Goal: Check status: Check status

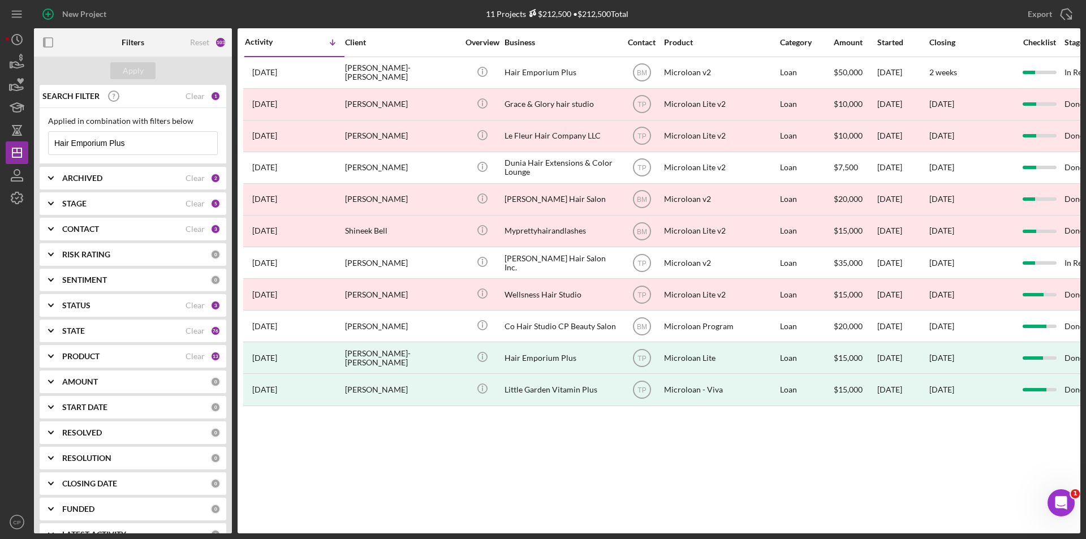
drag, startPoint x: 161, startPoint y: 143, endPoint x: -74, endPoint y: 155, distance: 235.6
click at [0, 155] on html "New Project 11 Projects $212,500 • $212,500 Total Hair Emporium Plus Export Ico…" at bounding box center [543, 269] width 1086 height 539
paste input "Imperator Limited"
type input "Imperator Limited"
click at [127, 70] on div "Apply" at bounding box center [133, 70] width 21 height 17
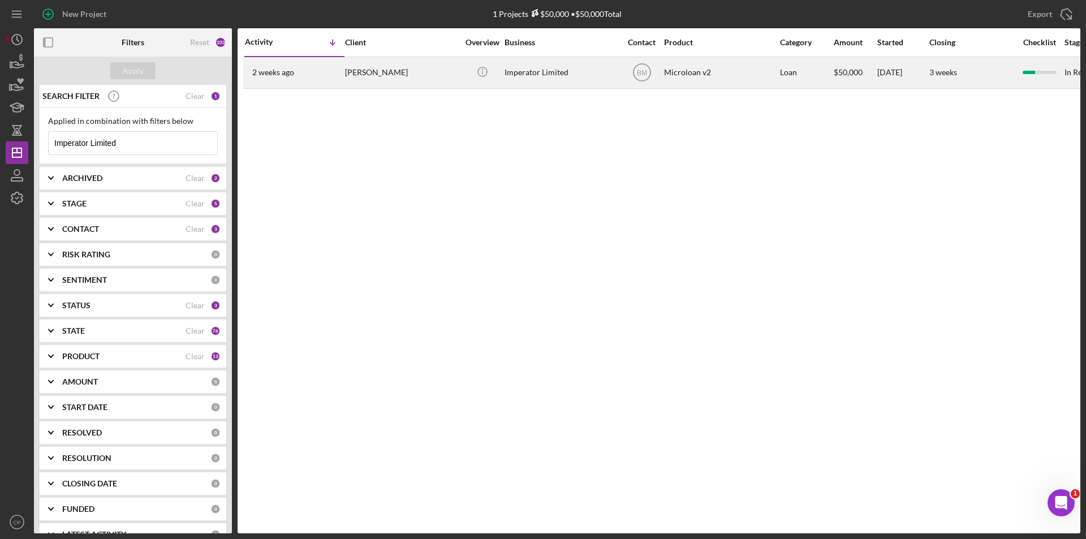
click at [542, 75] on div "Imperator Limited" at bounding box center [560, 73] width 113 height 30
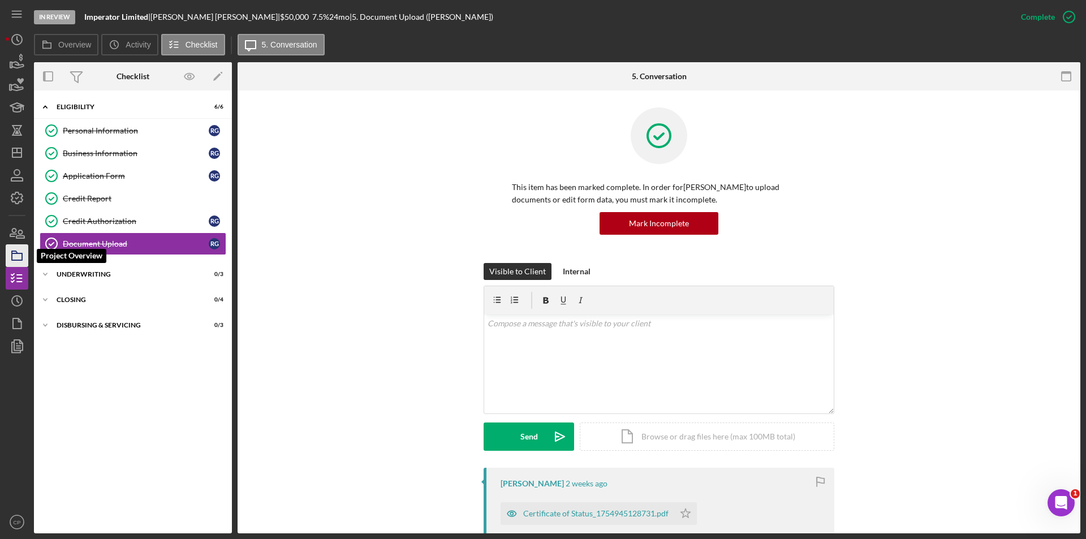
click at [19, 257] on icon "button" at bounding box center [17, 255] width 28 height 28
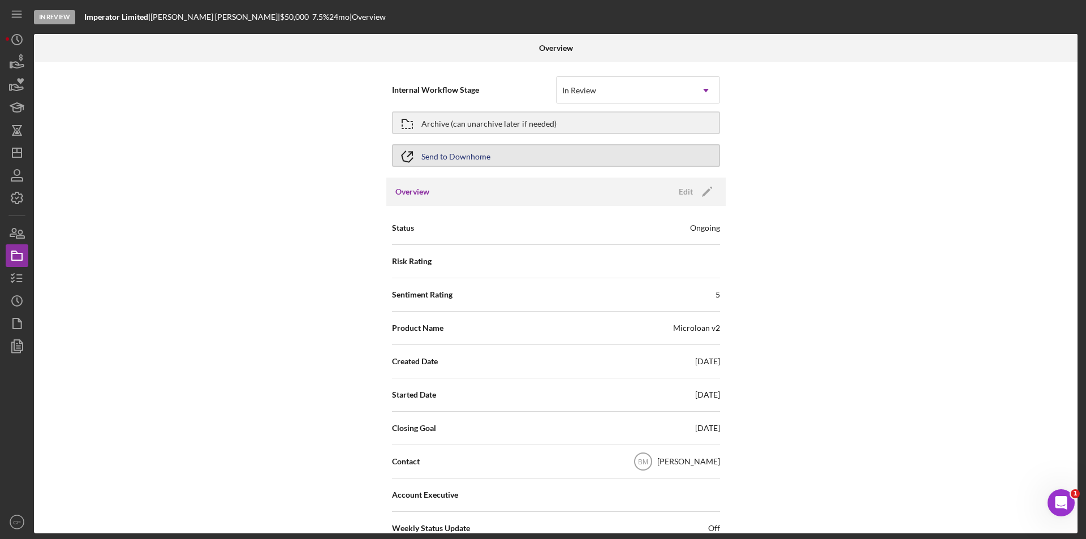
click at [531, 152] on button "Send to Downhome" at bounding box center [556, 155] width 328 height 23
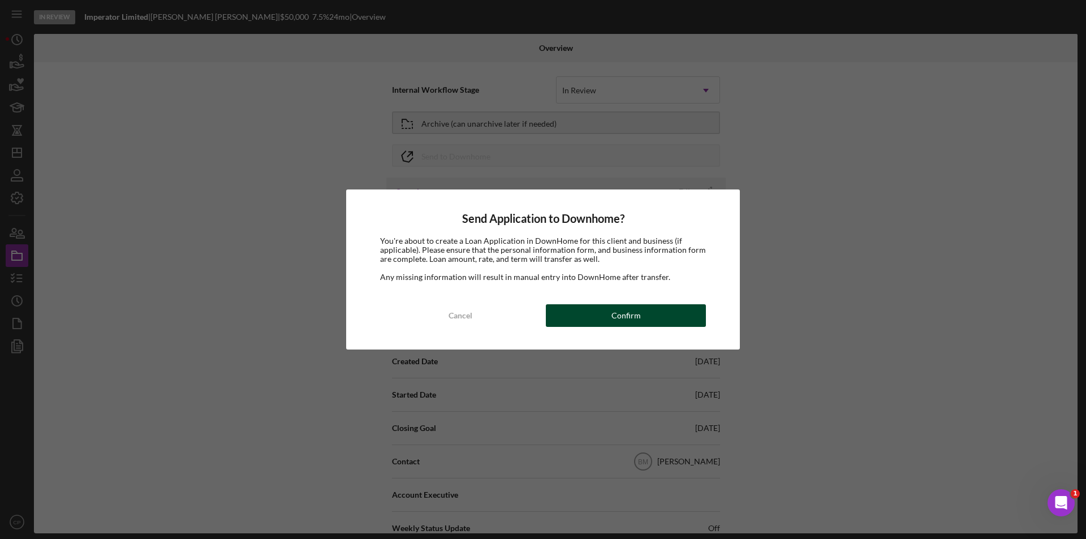
click at [643, 316] on button "Confirm" at bounding box center [626, 315] width 160 height 23
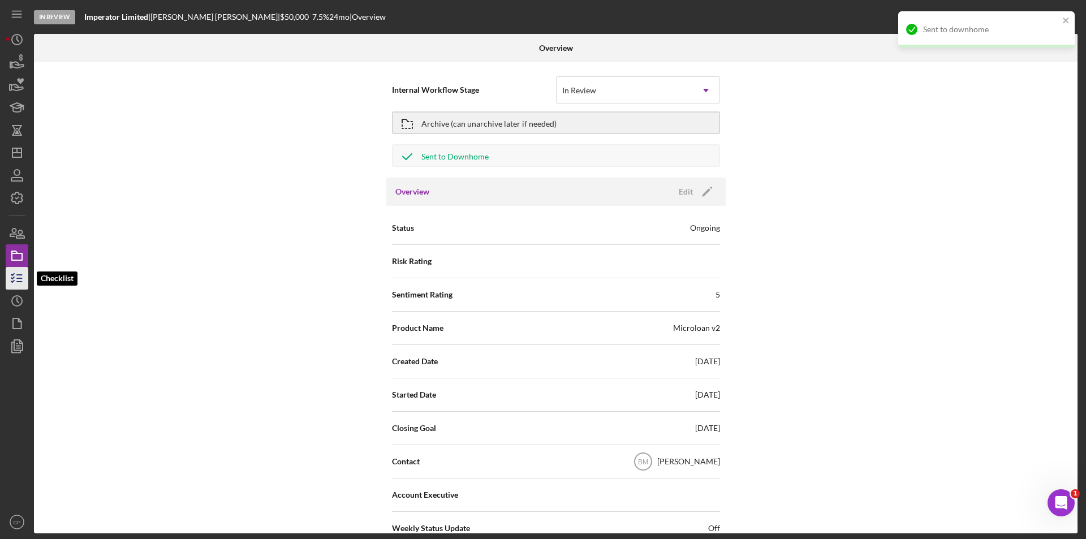
click at [23, 276] on icon "button" at bounding box center [17, 278] width 28 height 28
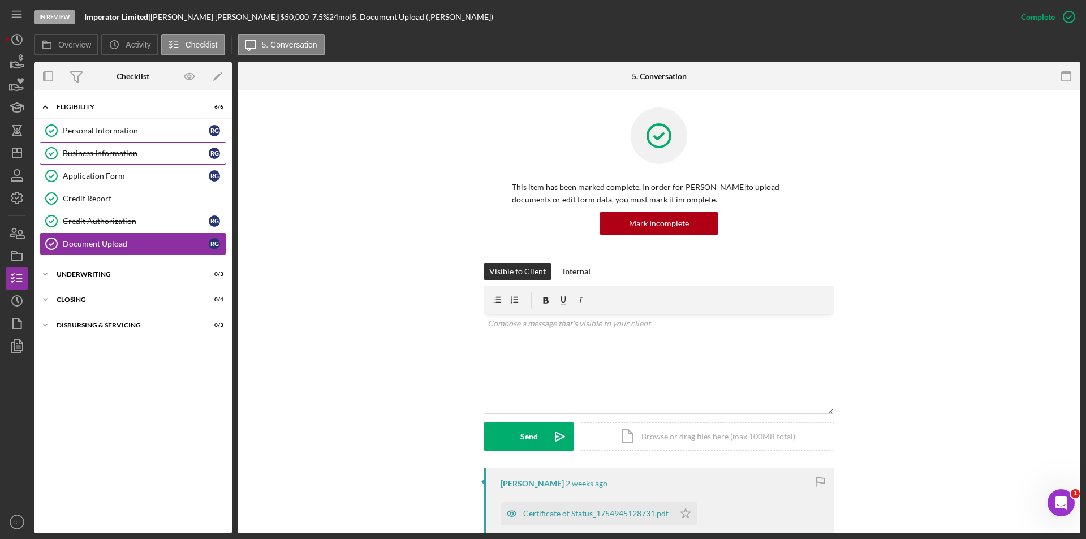
click at [83, 149] on div "Business Information" at bounding box center [136, 153] width 146 height 9
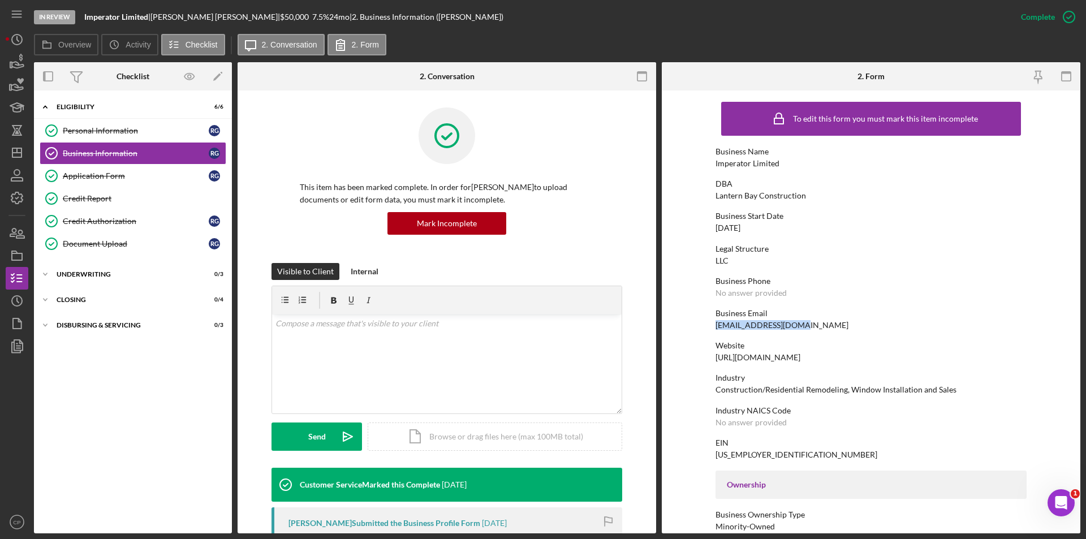
drag, startPoint x: 711, startPoint y: 325, endPoint x: 817, endPoint y: 326, distance: 105.2
click at [817, 326] on form "To edit this form you must mark this item incomplete Business Name Imperator Li…" at bounding box center [871, 311] width 418 height 443
copy div "[EMAIL_ADDRESS][DOMAIN_NAME]"
click at [94, 191] on link "Credit Report Credit Report" at bounding box center [133, 198] width 187 height 23
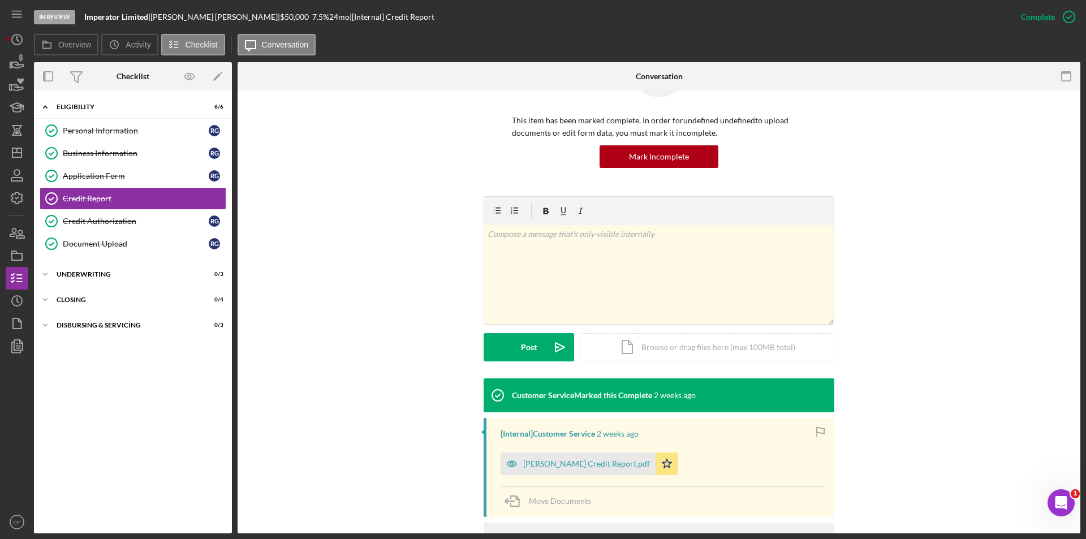
scroll to position [170, 0]
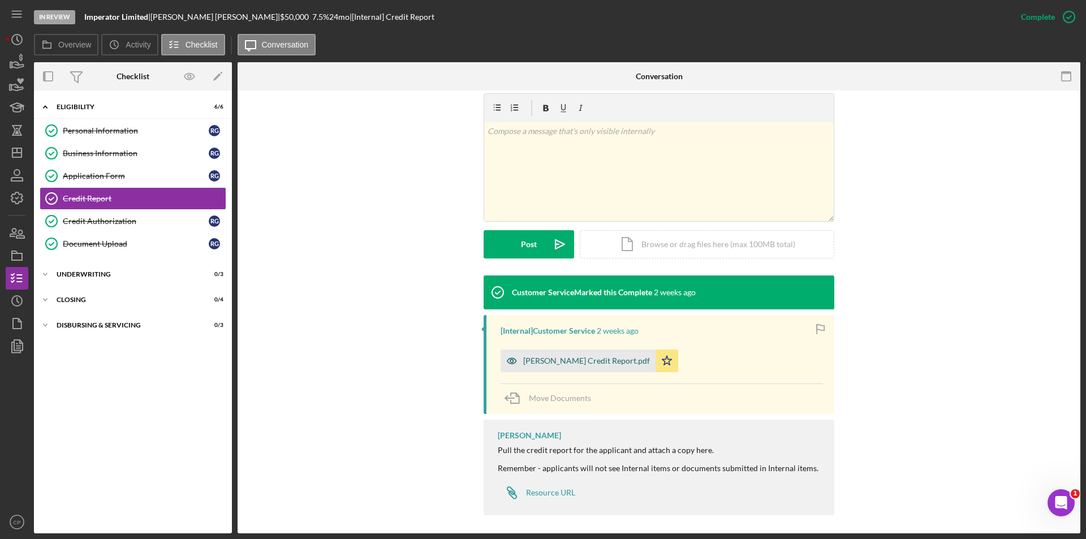
click at [582, 365] on div "[PERSON_NAME] Credit Report.pdf" at bounding box center [577, 360] width 155 height 23
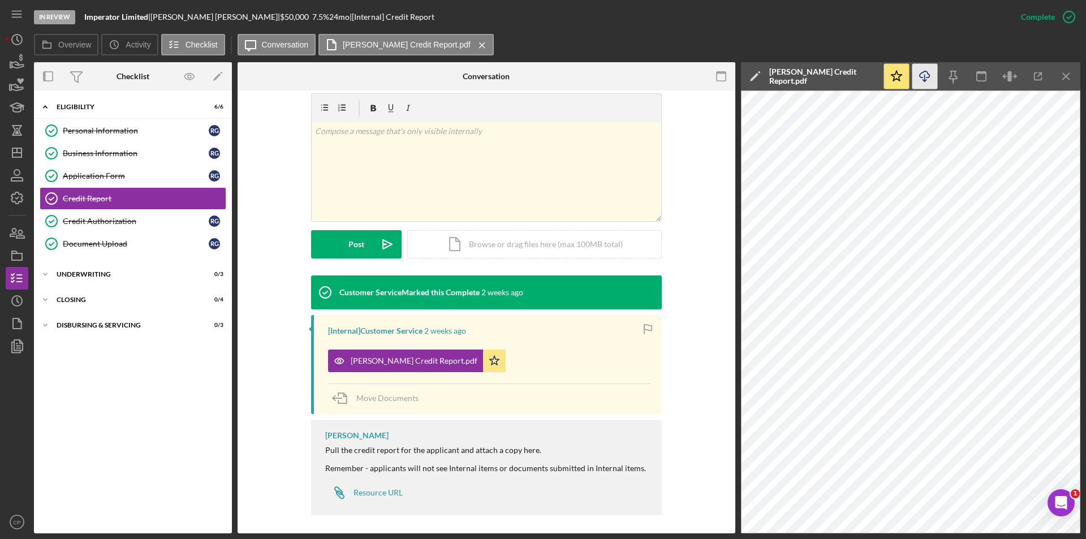
click at [921, 80] on icon "Icon/Download" at bounding box center [924, 76] width 25 height 25
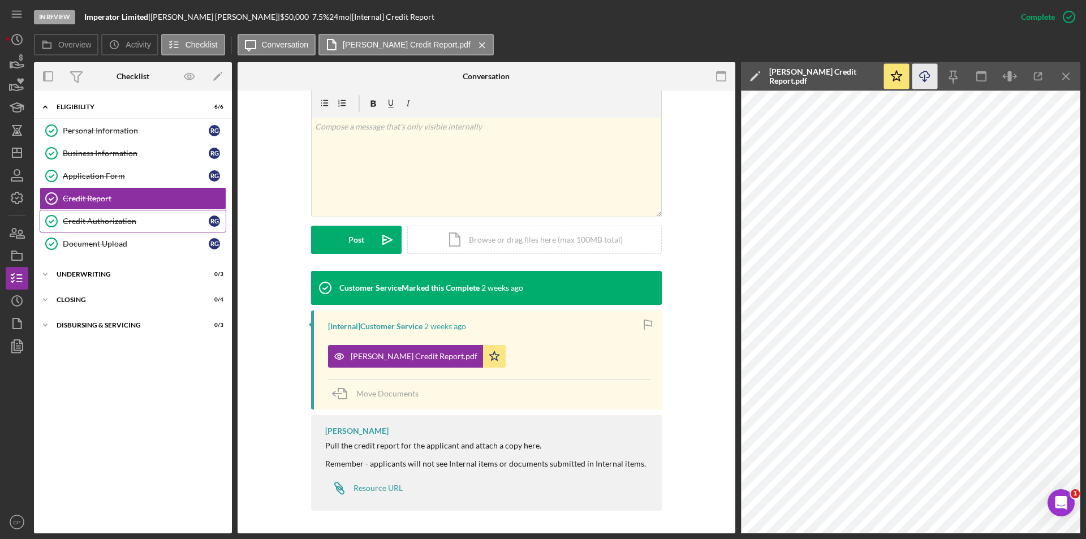
click at [86, 220] on div "Credit Authorization" at bounding box center [136, 221] width 146 height 9
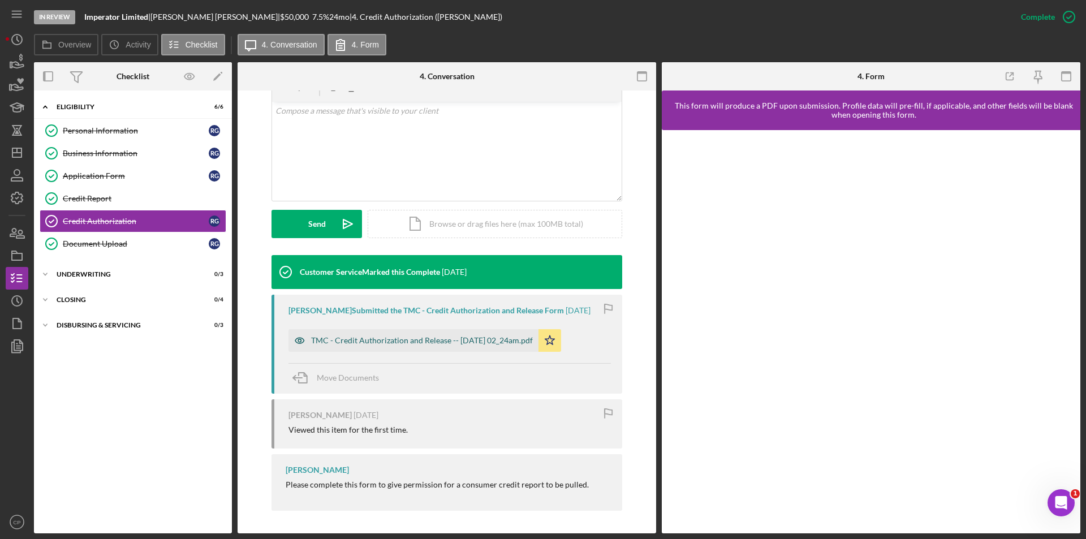
click at [436, 338] on div "TMC - Credit Authorization and Release -- [DATE] 02_24am.pdf" at bounding box center [422, 340] width 222 height 9
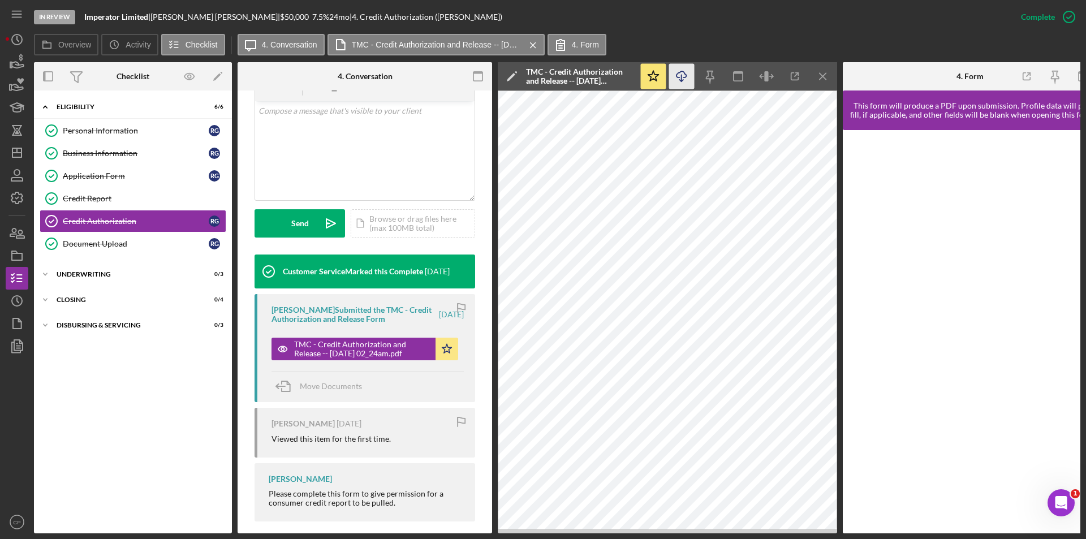
click at [680, 79] on icon "Icon/Download" at bounding box center [681, 76] width 25 height 25
click at [83, 237] on link "Document Upload Document Upload R G" at bounding box center [133, 243] width 187 height 23
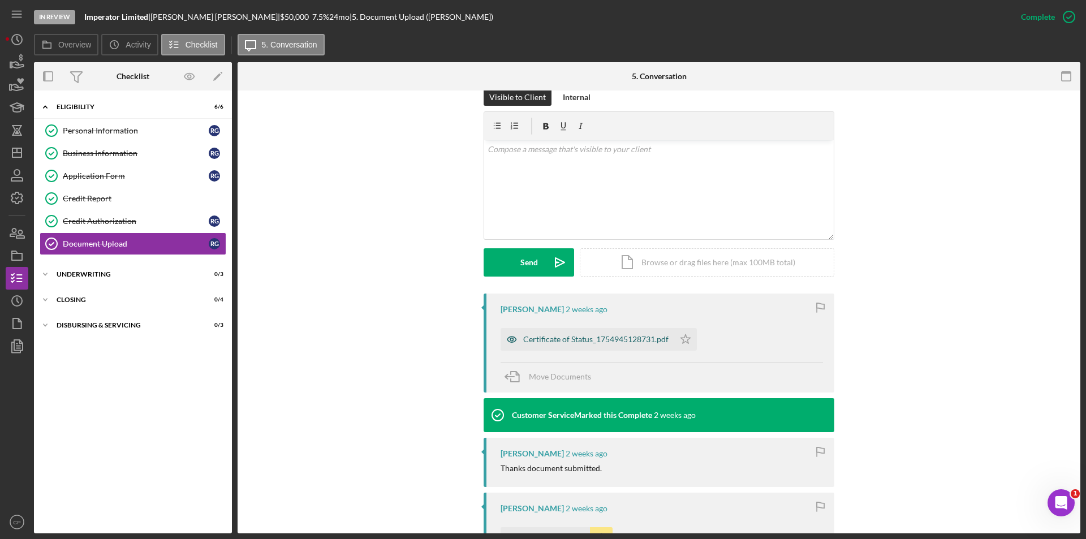
scroll to position [226, 0]
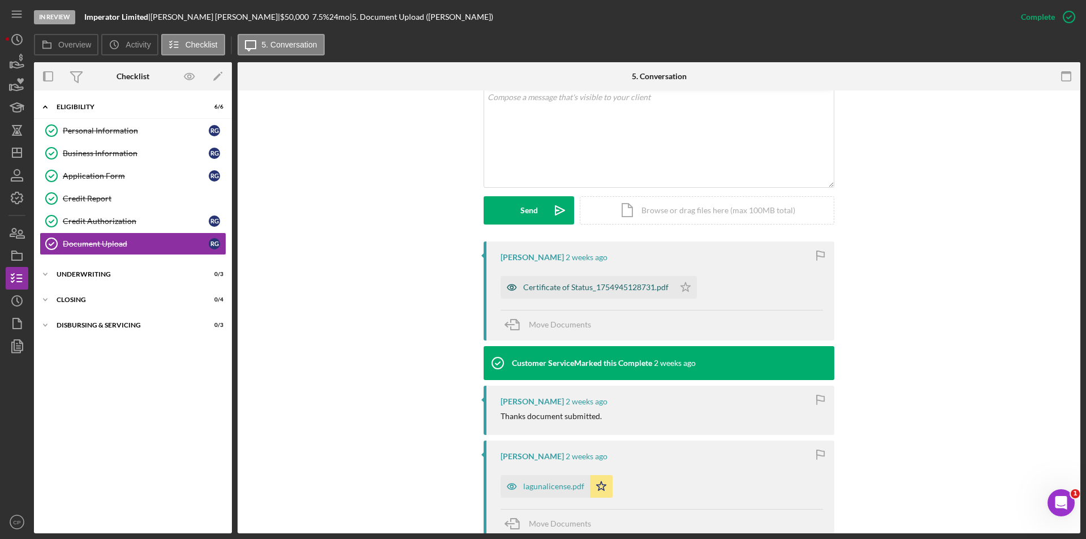
click at [619, 286] on div "Certificate of Status_1754945128731.pdf" at bounding box center [595, 287] width 145 height 9
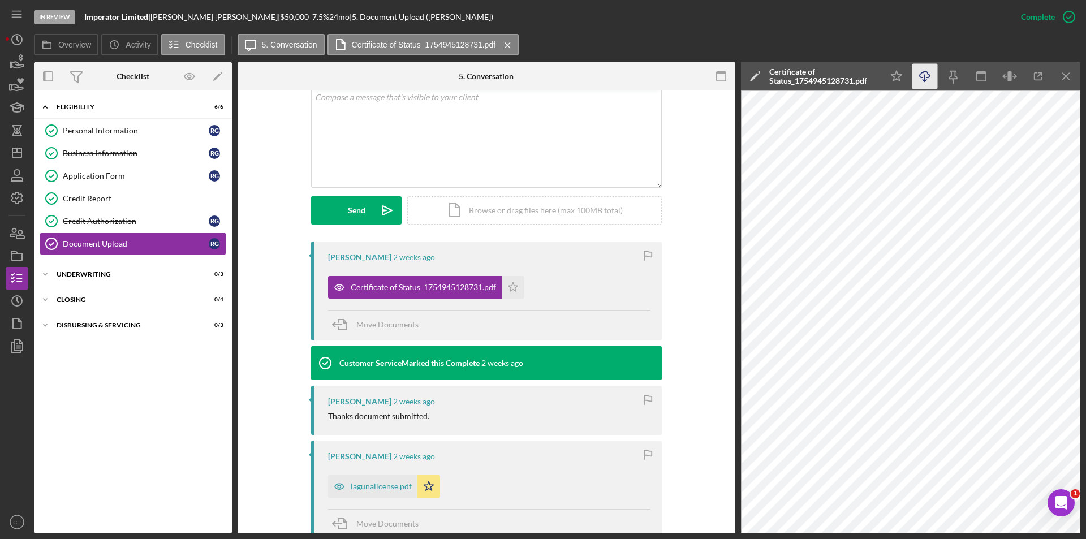
click at [926, 75] on icon "Icon/Download" at bounding box center [924, 76] width 25 height 25
click at [379, 491] on div "lagunalicense.pdf" at bounding box center [372, 486] width 89 height 23
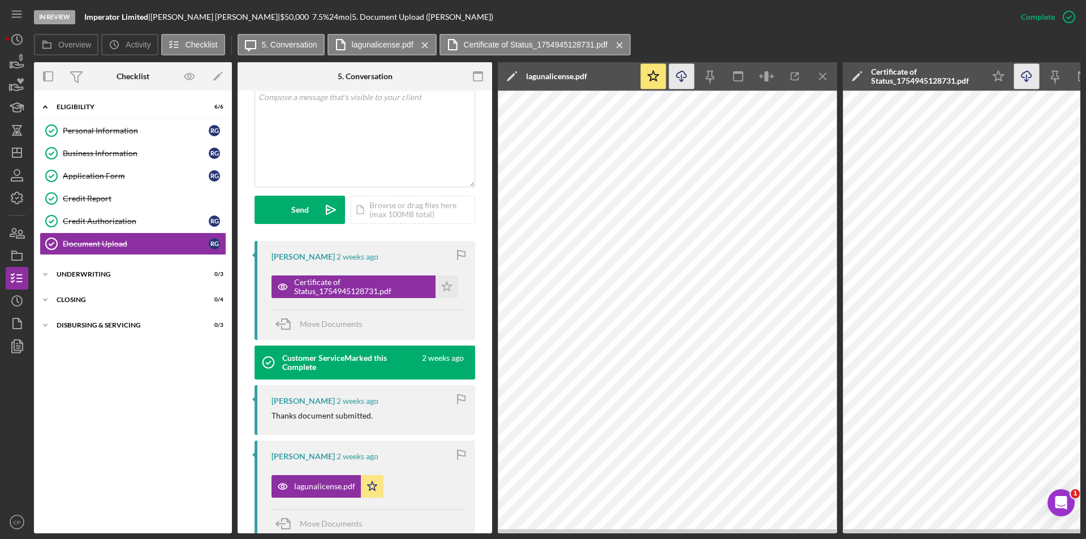
click at [680, 74] on icon "Icon/Download" at bounding box center [681, 76] width 25 height 25
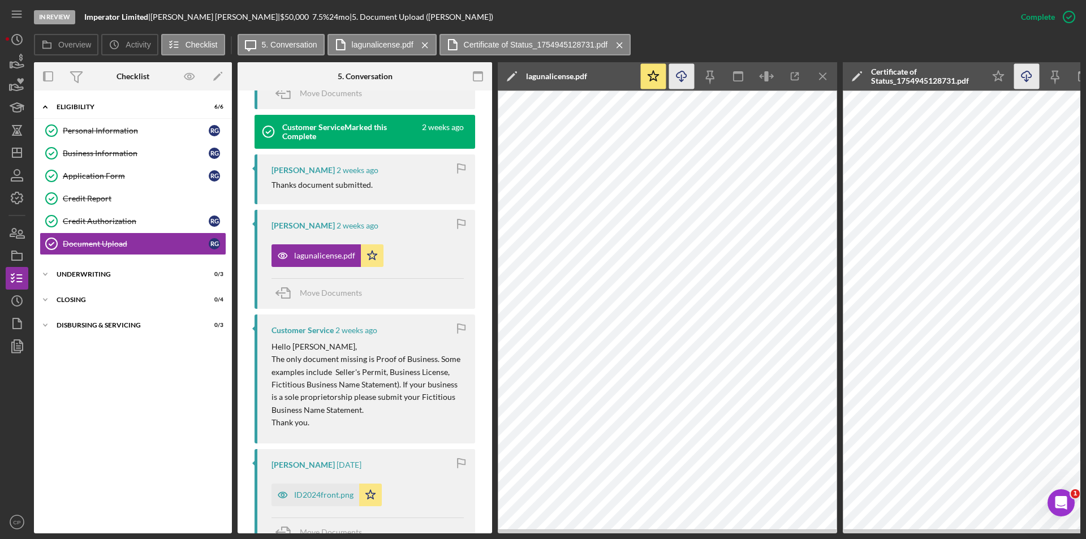
scroll to position [522, 0]
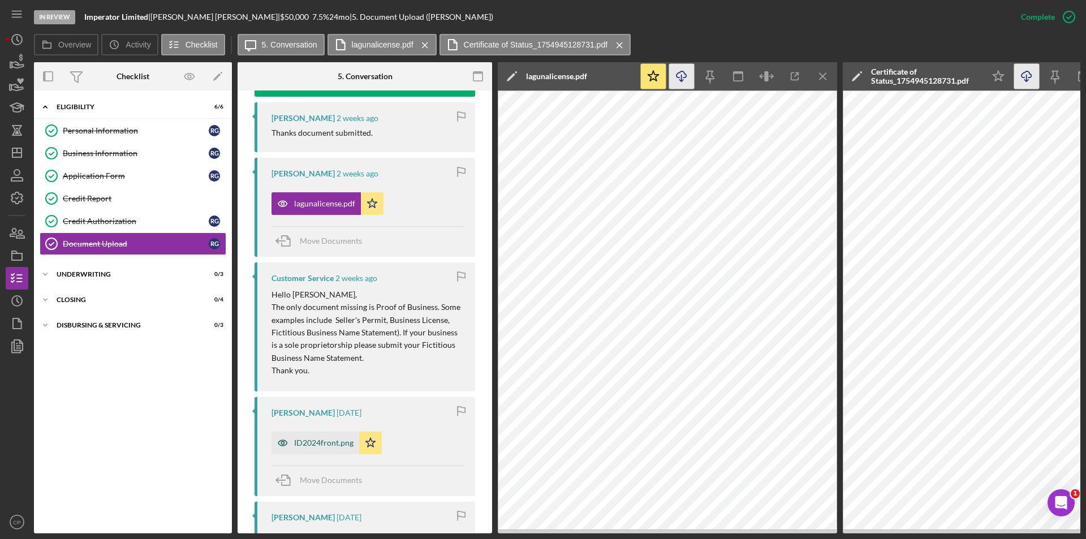
click at [314, 441] on div "ID2024front.png" at bounding box center [323, 442] width 59 height 9
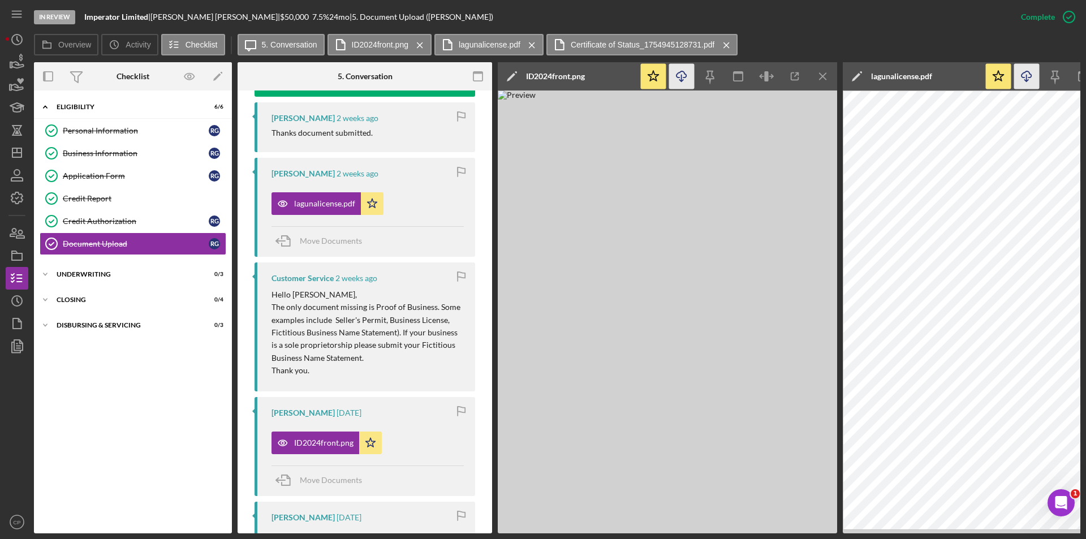
click at [675, 79] on icon "Icon/Download" at bounding box center [681, 76] width 25 height 25
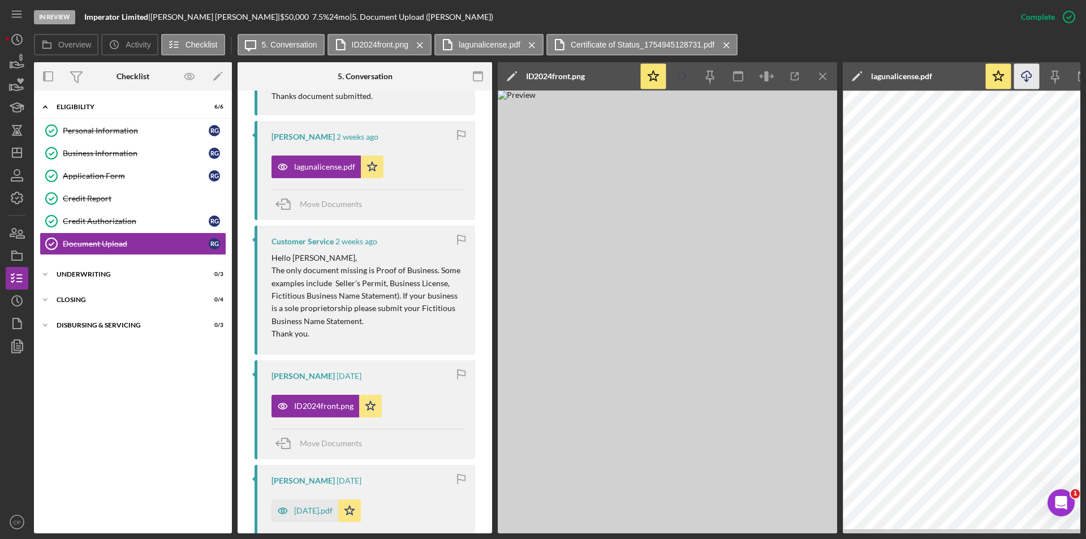
scroll to position [805, 0]
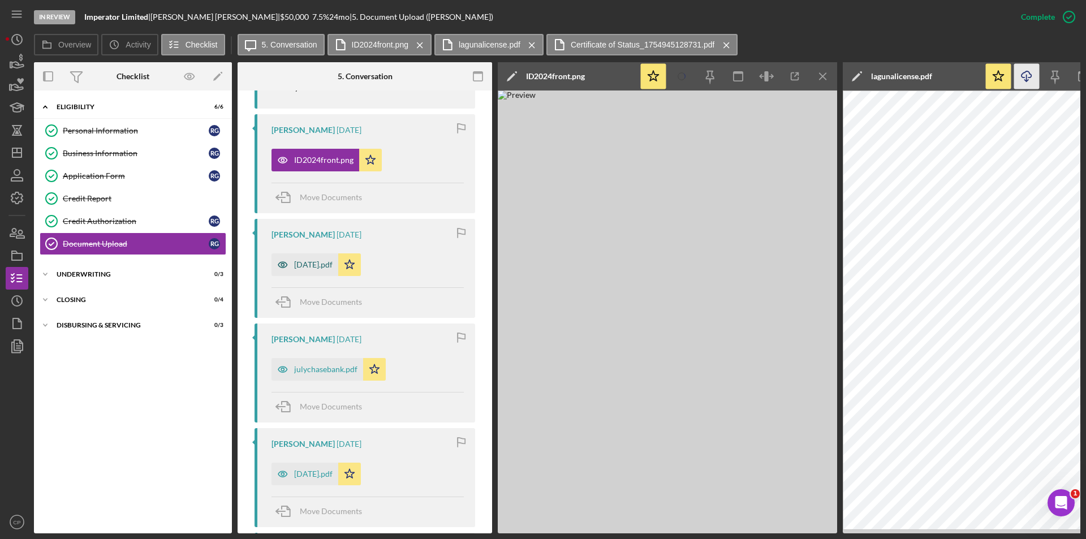
click at [292, 266] on icon "button" at bounding box center [282, 264] width 23 height 23
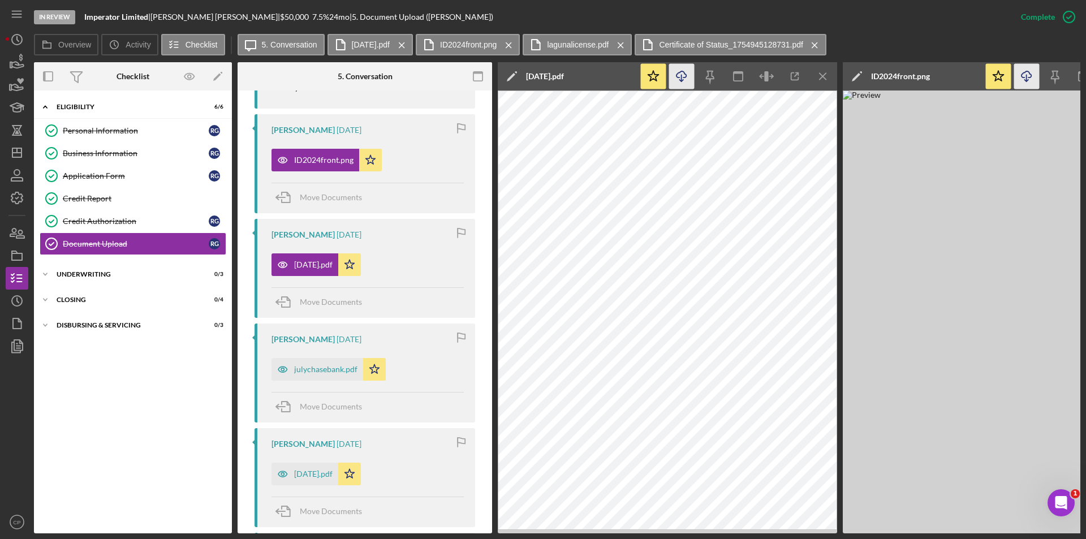
click at [681, 75] on line "button" at bounding box center [681, 78] width 0 height 6
click at [301, 369] on div "julychasebank.pdf" at bounding box center [325, 369] width 63 height 9
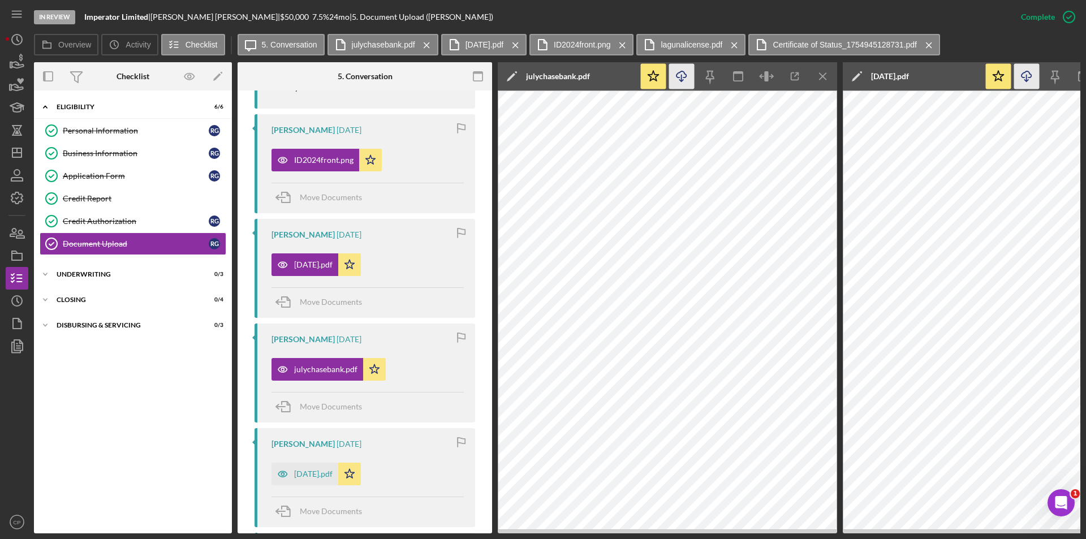
click at [676, 76] on icon "button" at bounding box center [681, 74] width 10 height 6
click at [308, 475] on div "[DATE].pdf" at bounding box center [313, 473] width 38 height 9
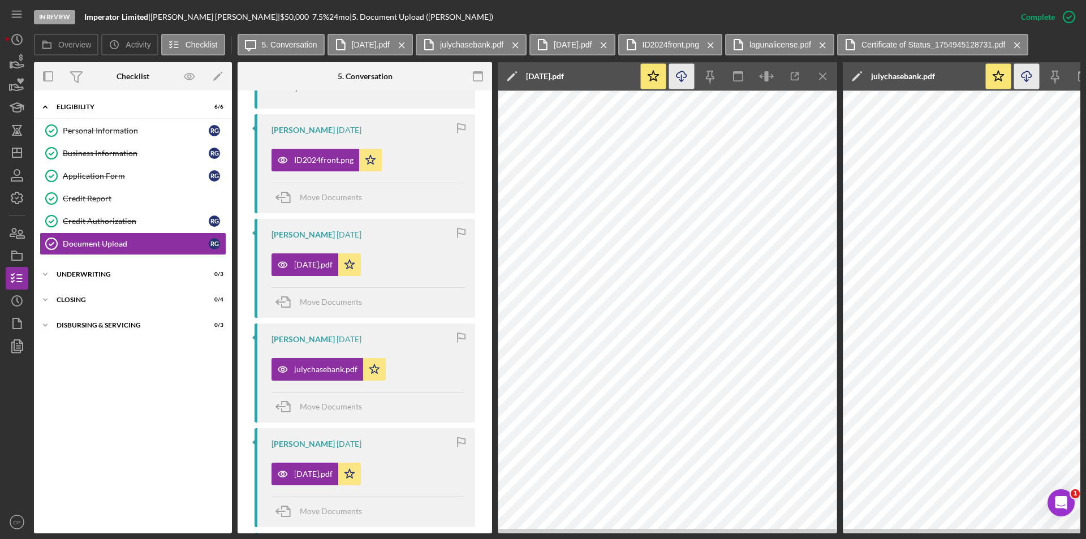
click at [679, 75] on icon "Icon/Download" at bounding box center [681, 76] width 25 height 25
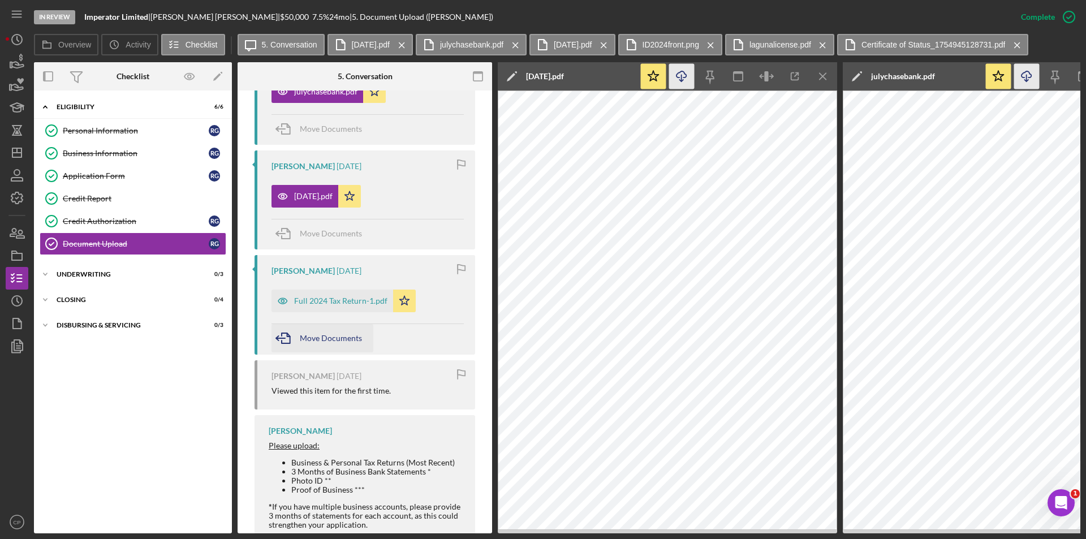
scroll to position [1088, 0]
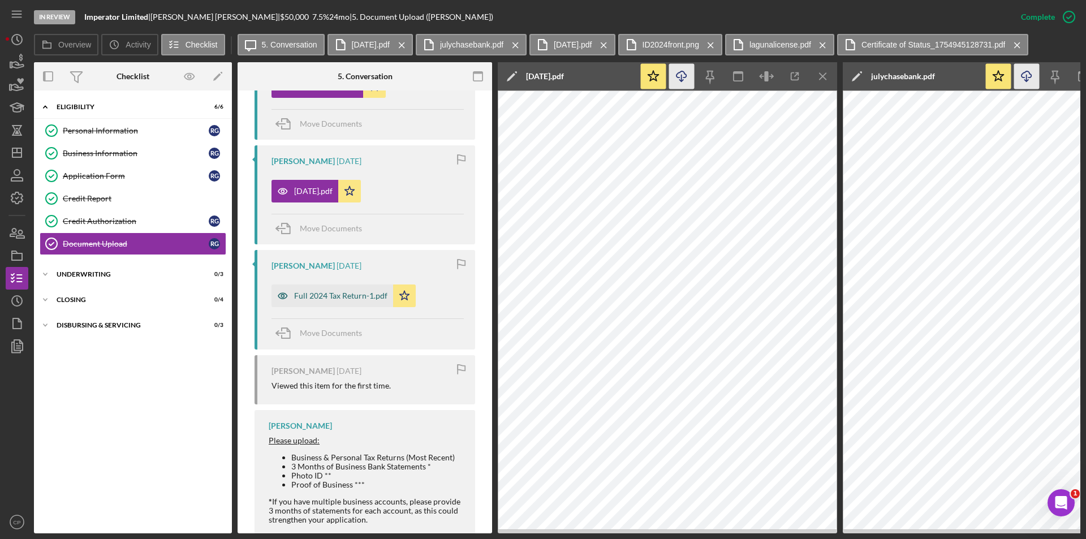
click at [332, 294] on div "Full 2024 Tax Return-1.pdf" at bounding box center [340, 295] width 93 height 9
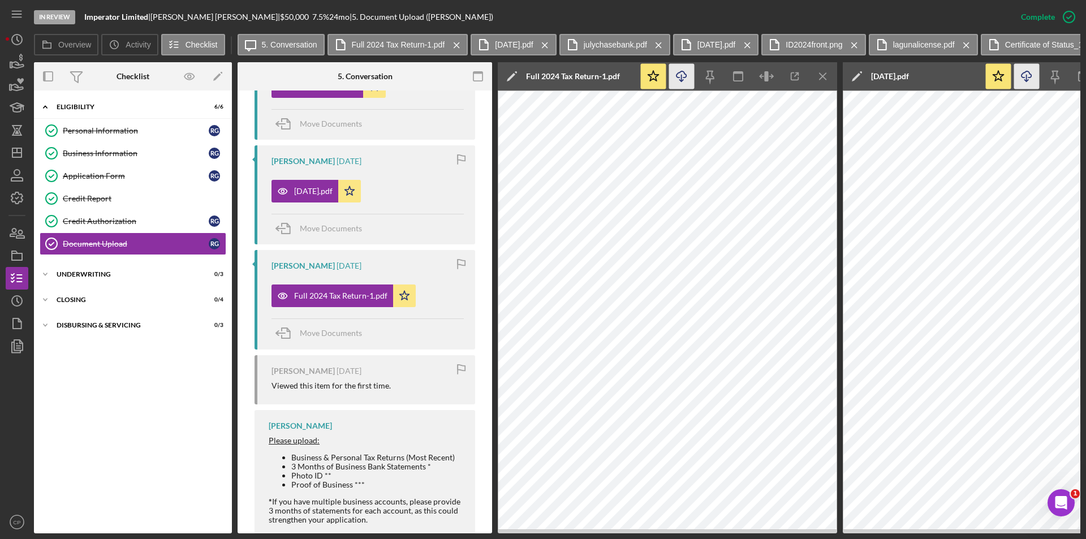
click at [685, 82] on icon "Icon/Download" at bounding box center [681, 76] width 25 height 25
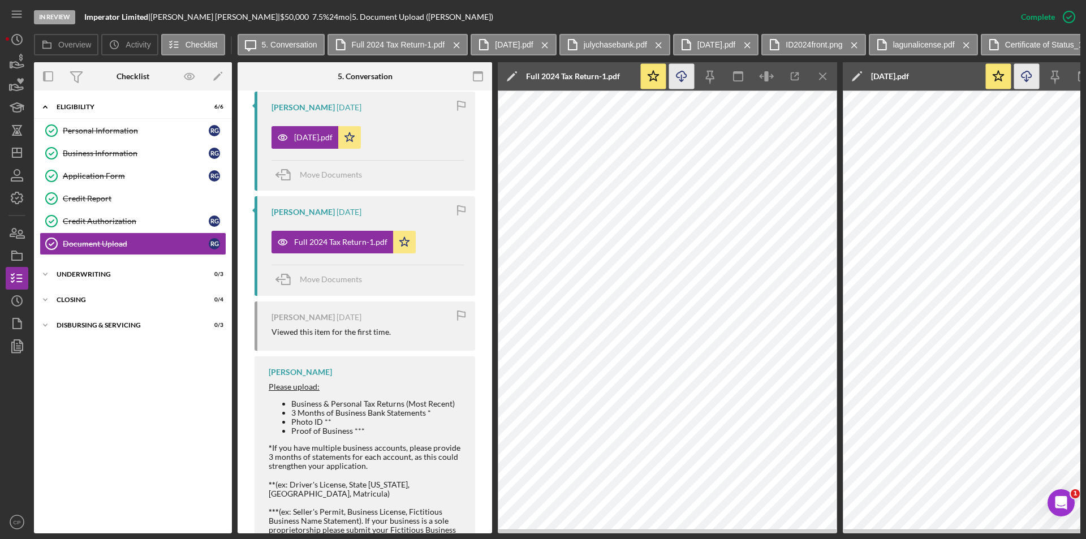
scroll to position [1192, 0]
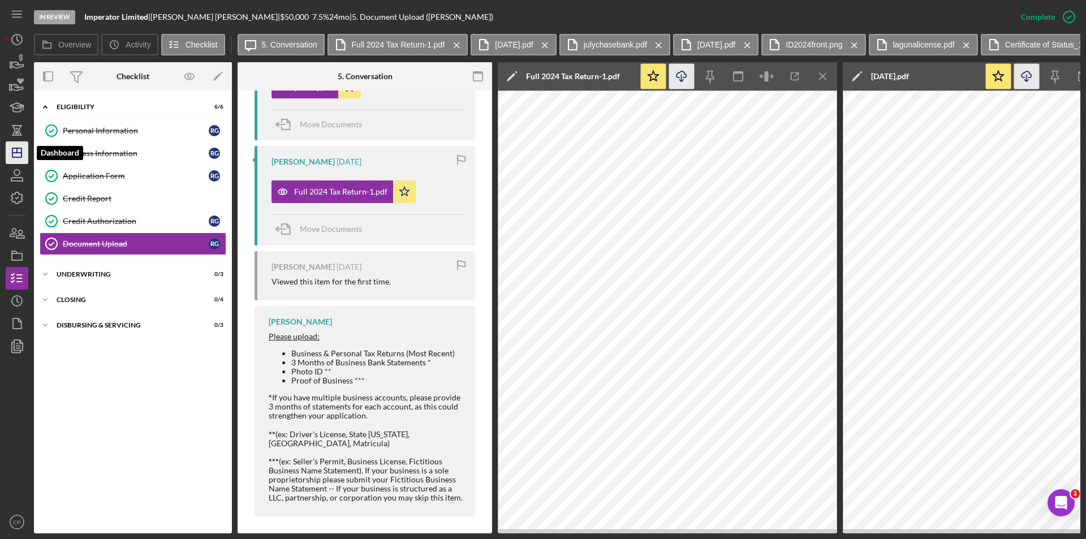
click at [16, 153] on line "button" at bounding box center [16, 153] width 9 height 0
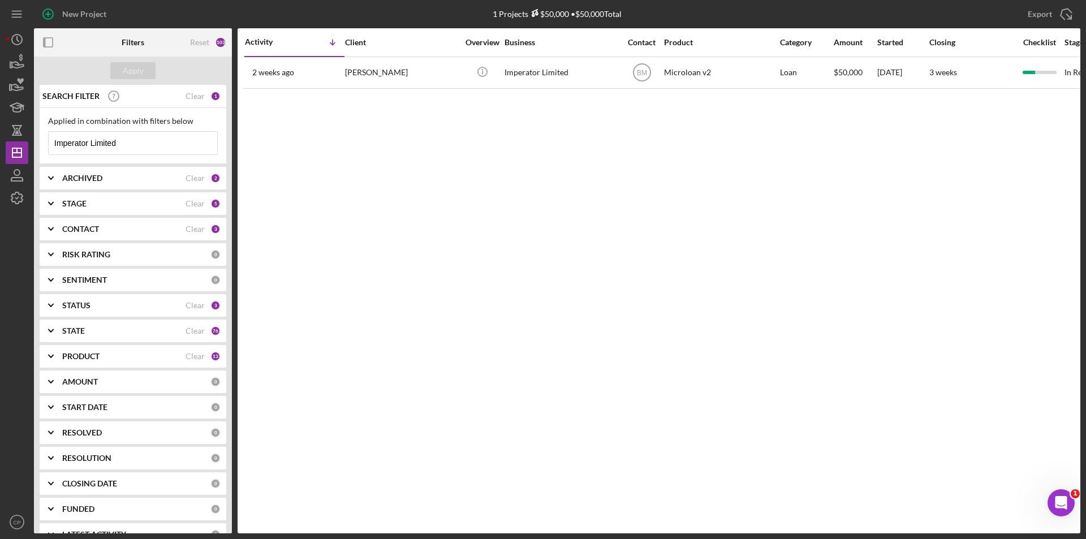
drag, startPoint x: 71, startPoint y: 142, endPoint x: -83, endPoint y: 145, distance: 153.3
click at [0, 145] on html "New Project 1 Projects $50,000 • $50,000 Total Imperator Limited Export Icon/Ex…" at bounding box center [543, 269] width 1086 height 539
paste input "Nalu Vida LLC"
type input "Nalu Vida LLC"
click at [128, 69] on div "Apply" at bounding box center [133, 70] width 21 height 17
